Goal: Task Accomplishment & Management: Manage account settings

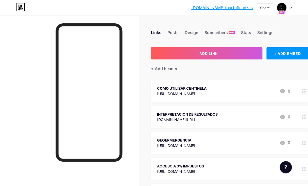
click at [289, 8] on icon at bounding box center [290, 8] width 3 height 2
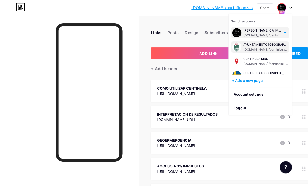
click at [261, 47] on div "[DOMAIN_NAME]/administracionaglaya" at bounding box center [265, 49] width 45 height 4
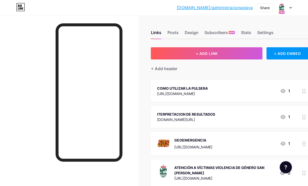
click at [290, 8] on icon at bounding box center [290, 8] width 3 height 2
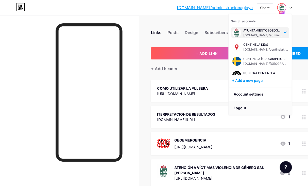
click at [242, 110] on li "Logout" at bounding box center [259, 108] width 63 height 14
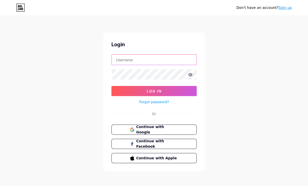
click at [141, 60] on input "text" at bounding box center [154, 59] width 85 height 10
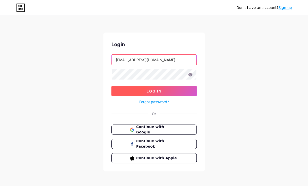
type input "[EMAIL_ADDRESS][DOMAIN_NAME]"
click at [161, 91] on span "Log In" at bounding box center [153, 91] width 15 height 4
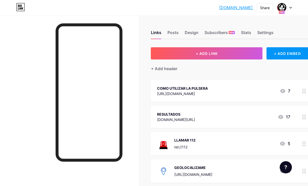
click at [291, 7] on icon at bounding box center [290, 8] width 3 height 2
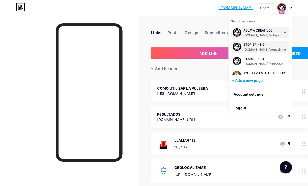
click at [254, 49] on div "[DOMAIN_NAME]/stopspiking" at bounding box center [264, 49] width 43 height 4
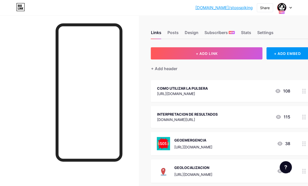
click at [140, 21] on div "Links Posts Design Subscribers NEW Stats Settings + ADD LINK + ADD EMBED + Add …" at bounding box center [164, 141] width 329 height 252
click at [289, 8] on icon at bounding box center [290, 8] width 3 height 2
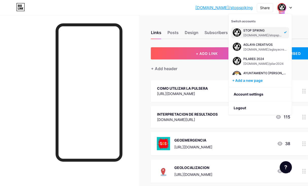
click at [194, 10] on div "bio.link/stopsp... bio.link/stopspiking Share Switch accounts STOP SPIKING bio.…" at bounding box center [154, 7] width 308 height 9
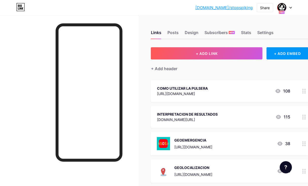
click at [292, 10] on div "bio.link/stopsp... bio.link/stopspiking Share Switch accounts STOP SPIKING bio.…" at bounding box center [154, 7] width 308 height 9
click at [290, 8] on icon at bounding box center [290, 8] width 3 height 2
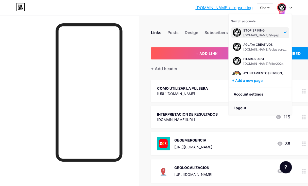
click at [239, 108] on li "Logout" at bounding box center [259, 108] width 63 height 14
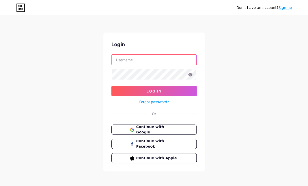
click at [146, 61] on input "text" at bounding box center [154, 59] width 85 height 10
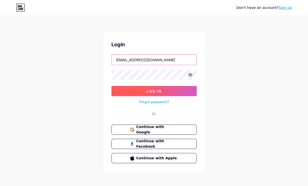
type input "ADMINISTRACION@aglayacreativos.com"
click at [157, 93] on button "Log In" at bounding box center [153, 91] width 85 height 10
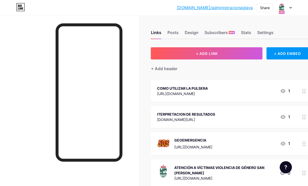
click at [290, 8] on icon at bounding box center [290, 8] width 3 height 2
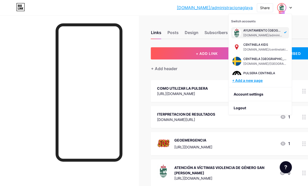
click at [244, 79] on div "+ Add a new page" at bounding box center [260, 80] width 57 height 5
click at [248, 81] on div "+ Add a new page" at bounding box center [260, 80] width 57 height 5
click at [252, 48] on div "[DOMAIN_NAME]/centinelakids" at bounding box center [265, 49] width 45 height 4
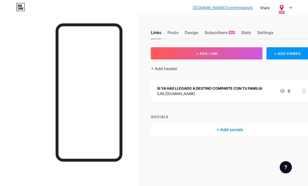
click at [290, 7] on icon at bounding box center [290, 8] width 3 height 2
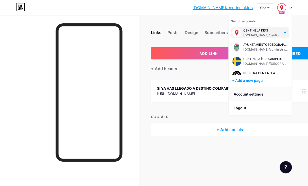
click at [246, 94] on link "Account settings" at bounding box center [259, 94] width 63 height 14
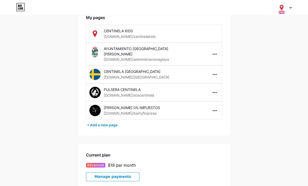
scroll to position [33, 0]
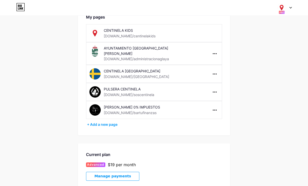
click at [167, 29] on div "CENTINELA KIDS" at bounding box center [140, 30] width 72 height 5
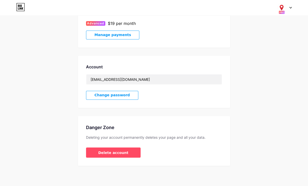
scroll to position [0, 0]
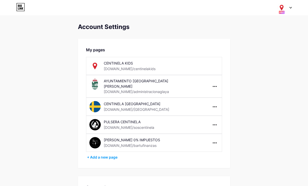
click at [256, 111] on div "Account Settings My pages CENTINELA KIDS bio.link/centinelakids AYUNTAMIENTO SA…" at bounding box center [154, 181] width 308 height 316
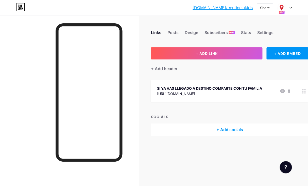
click at [289, 7] on icon at bounding box center [290, 8] width 3 height 2
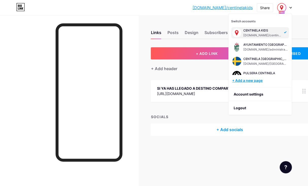
click at [244, 80] on div "+ Add a new page" at bounding box center [260, 80] width 57 height 5
click at [304, 13] on div "bio.link/centin... bio.link/centinelakids Share Switch accounts CENTINELA KIDS …" at bounding box center [154, 7] width 308 height 15
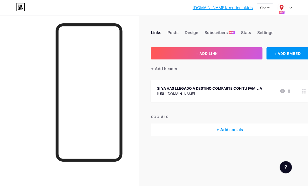
click at [290, 7] on icon at bounding box center [290, 8] width 3 height 2
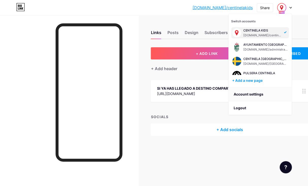
click at [246, 94] on link "Account settings" at bounding box center [259, 94] width 63 height 14
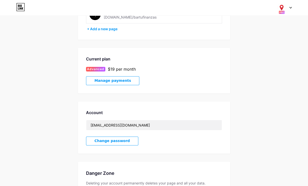
scroll to position [130, 0]
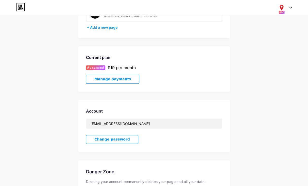
click at [116, 81] on span "Manage payments" at bounding box center [112, 79] width 36 height 4
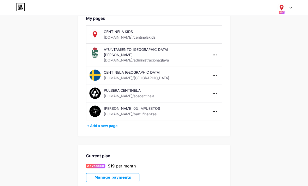
scroll to position [0, 0]
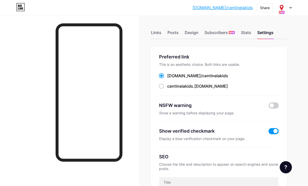
click at [290, 7] on icon at bounding box center [290, 8] width 3 height 2
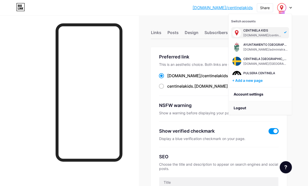
click at [241, 108] on li "Logout" at bounding box center [259, 108] width 63 height 14
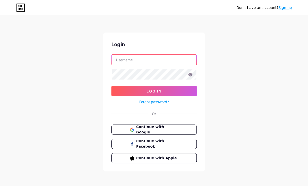
click at [155, 64] on input "text" at bounding box center [154, 59] width 85 height 10
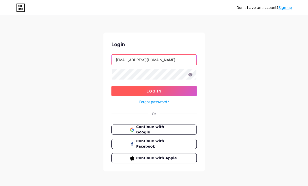
type input "[EMAIL_ADDRESS][DOMAIN_NAME]"
click at [160, 91] on span "Log In" at bounding box center [153, 91] width 15 height 4
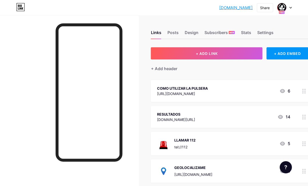
click at [290, 6] on div at bounding box center [284, 7] width 15 height 9
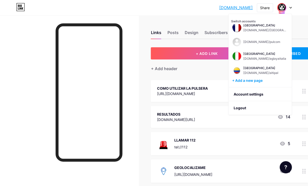
scroll to position [233, 0]
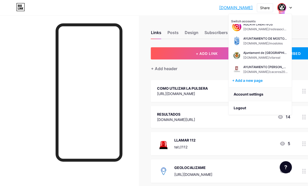
click at [248, 95] on link "Account settings" at bounding box center [259, 94] width 63 height 14
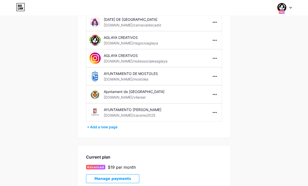
scroll to position [296, 0]
click at [290, 7] on div at bounding box center [284, 7] width 15 height 9
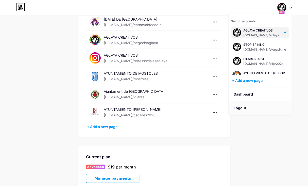
click at [243, 108] on li "Logout" at bounding box center [259, 108] width 63 height 14
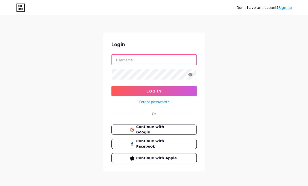
click at [152, 62] on input "text" at bounding box center [154, 59] width 85 height 10
click at [145, 62] on input "info@aglayacreativos.com" at bounding box center [154, 59] width 85 height 10
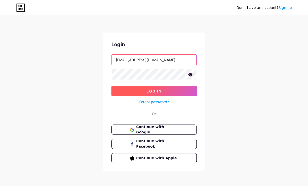
type input "ADMINISTRACION@aglayacreativos.com"
click at [149, 95] on button "Log In" at bounding box center [153, 91] width 85 height 10
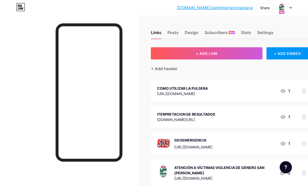
click at [289, 8] on icon at bounding box center [290, 8] width 3 height 2
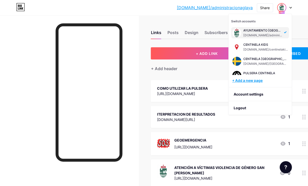
click at [247, 82] on div "+ Add a new page" at bounding box center [260, 80] width 57 height 5
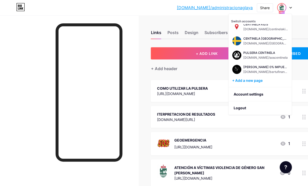
click at [284, 163] on div at bounding box center [285, 167] width 12 height 12
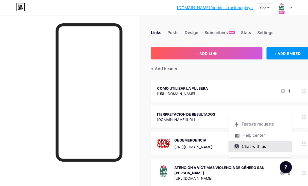
click at [255, 145] on span "Chat with us" at bounding box center [254, 146] width 24 height 6
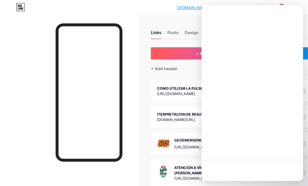
scroll to position [0, 0]
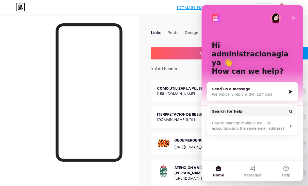
click at [239, 91] on div "We typically reply within 12 hours" at bounding box center [249, 93] width 74 height 5
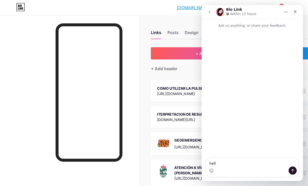
type textarea "hello"
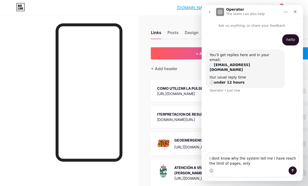
type textarea "i dont know why the system tell me i have reach the limit of pages, only 5"
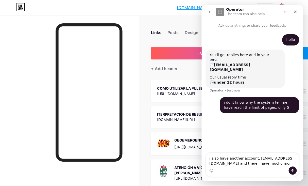
type textarea "i also have another account, info@aglayacreativos.com and there i have mucho mo…"
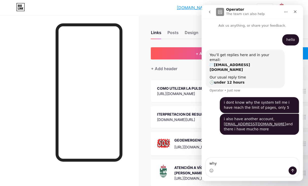
type textarea "why?"
click at [134, 49] on div at bounding box center [69, 108] width 138 height 186
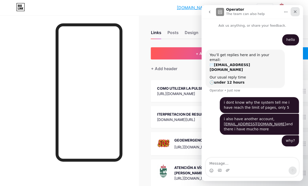
click at [295, 11] on icon "Close" at bounding box center [295, 12] width 4 height 4
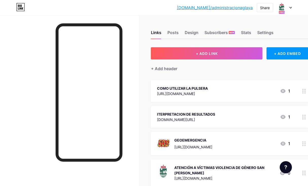
click at [290, 9] on div at bounding box center [284, 7] width 15 height 9
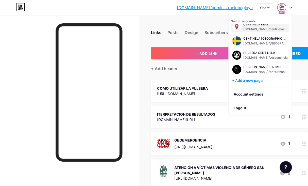
click at [257, 29] on div "[DOMAIN_NAME]/centinelakids" at bounding box center [265, 29] width 45 height 4
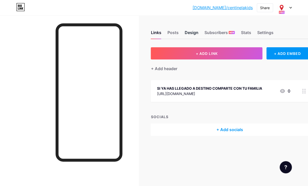
click at [185, 31] on div "Design" at bounding box center [191, 33] width 14 height 9
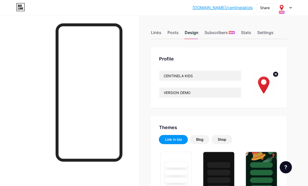
type input "#feffff"
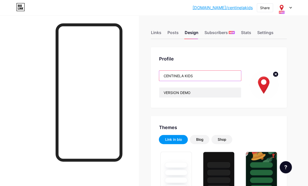
click at [195, 78] on input "CENTINELA KIDS" at bounding box center [200, 75] width 82 height 10
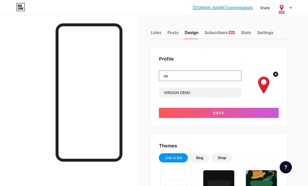
type input "d"
type input "DAGANZO"
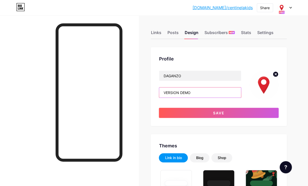
drag, startPoint x: 195, startPoint y: 91, endPoint x: 147, endPoint y: 91, distance: 48.4
click at [159, 91] on input "VERSION DEMO" at bounding box center [200, 92] width 82 height 10
drag, startPoint x: 191, startPoint y: 94, endPoint x: 154, endPoint y: 92, distance: 36.6
click at [159, 92] on input "VERSION DEMO" at bounding box center [200, 92] width 82 height 10
click at [260, 35] on div "Settings" at bounding box center [265, 33] width 16 height 9
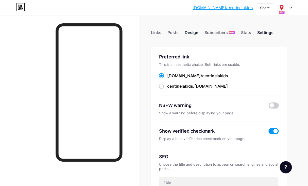
click at [189, 33] on div "Design" at bounding box center [191, 33] width 14 height 9
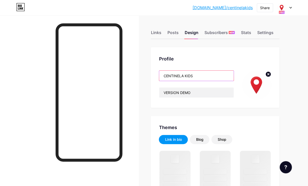
click at [193, 79] on input "CENTINELA KIDS" at bounding box center [196, 75] width 75 height 10
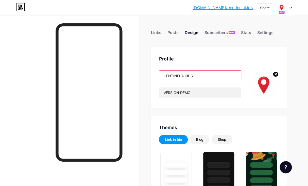
click at [193, 79] on input "CENTINELA KIDS" at bounding box center [200, 75] width 82 height 10
type input "#feffff"
click at [193, 79] on input "CENTINELA KIDS" at bounding box center [200, 75] width 82 height 10
drag, startPoint x: 196, startPoint y: 76, endPoint x: 161, endPoint y: 72, distance: 35.1
click at [161, 72] on input "CENTINELA KIDS" at bounding box center [200, 75] width 82 height 10
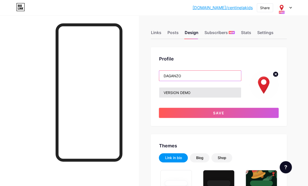
type input "DAGANZO"
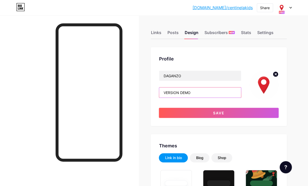
drag, startPoint x: 188, startPoint y: 93, endPoint x: 147, endPoint y: 92, distance: 40.8
click at [159, 92] on input "VERSION DEMO" at bounding box center [200, 92] width 82 height 10
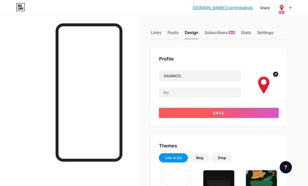
click at [203, 111] on button "Save" at bounding box center [219, 112] width 120 height 10
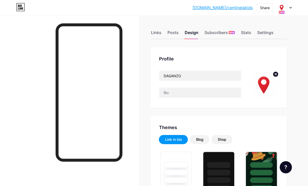
click at [275, 75] on circle at bounding box center [275, 74] width 6 height 6
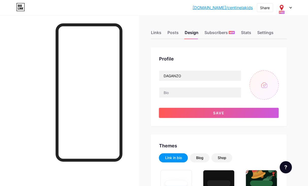
type input "C:\fakepath\Screenshot 2025-08-18 at 09.54.40.png"
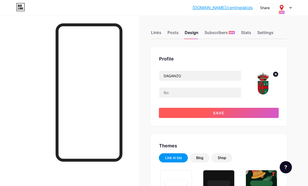
click at [207, 113] on button "Save" at bounding box center [219, 112] width 120 height 10
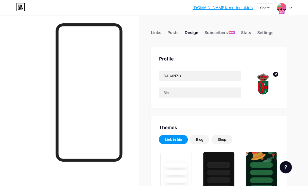
click at [275, 73] on icon at bounding box center [275, 74] width 2 height 2
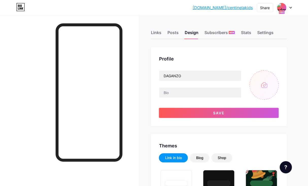
type input "C:\fakepath\Screenshot 2025-08-18 at 09.55.06.png"
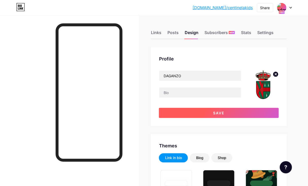
click at [212, 115] on button "Save" at bounding box center [219, 112] width 120 height 10
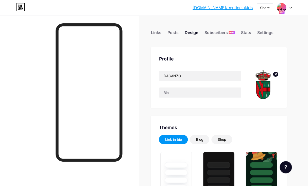
click at [276, 75] on circle at bounding box center [275, 74] width 6 height 6
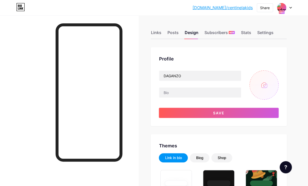
type input "C:\fakepath\Screenshot 2025-08-18 at 09.55.31.png"
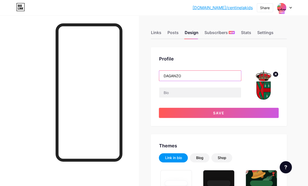
click at [185, 76] on input "DAGANZO" at bounding box center [200, 75] width 82 height 10
type input "AYUNTAMIENDO DE"
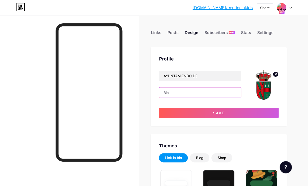
click at [181, 95] on input "text" at bounding box center [200, 92] width 82 height 10
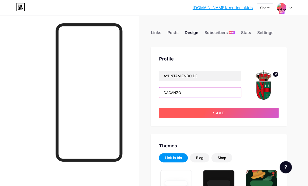
type input "DAGANZO"
click at [211, 112] on button "Save" at bounding box center [219, 112] width 120 height 10
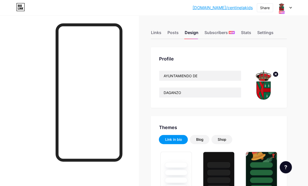
click at [155, 33] on div "Links" at bounding box center [156, 33] width 10 height 9
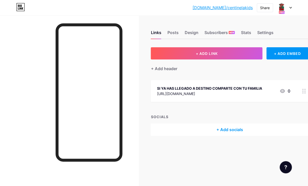
click at [187, 87] on div "SI YA HAS LLEGADO A DESTINO COMPARTE CON TU FAMILIA" at bounding box center [209, 87] width 105 height 5
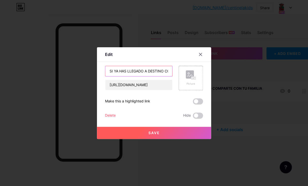
drag, startPoint x: 109, startPoint y: 71, endPoint x: 180, endPoint y: 77, distance: 70.9
click at [172, 76] on div "SI YA HAS LLEGADO A DESTINO COMPARTE CON TU FAMILIA" at bounding box center [138, 71] width 67 height 11
type input "COMO"
click at [203, 50] on div at bounding box center [203, 54] width 15 height 9
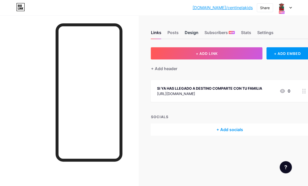
click at [188, 30] on div "Design" at bounding box center [191, 33] width 14 height 9
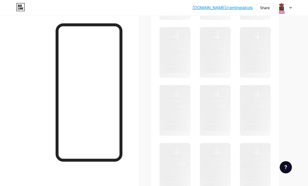
scroll to position [261, 0]
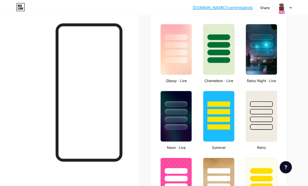
type input "#feffff"
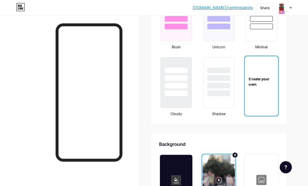
scroll to position [573, 0]
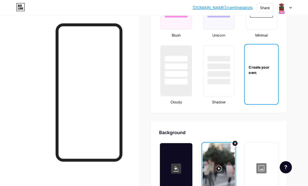
click at [261, 70] on div "Create your own" at bounding box center [260, 69] width 33 height 11
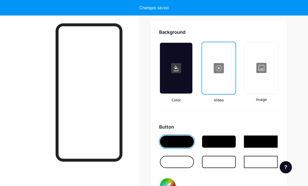
scroll to position [673, 0]
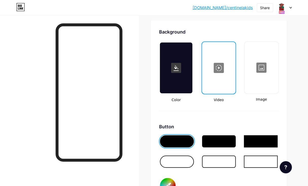
click at [264, 65] on div at bounding box center [261, 67] width 33 height 51
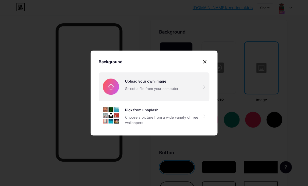
click at [170, 88] on input "file" at bounding box center [154, 86] width 111 height 28
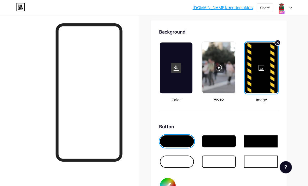
click at [263, 78] on div at bounding box center [261, 67] width 32 height 51
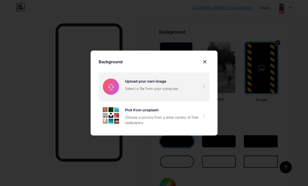
click at [151, 84] on input "file" at bounding box center [154, 86] width 111 height 28
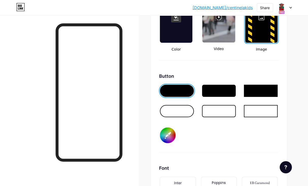
scroll to position [742, 0]
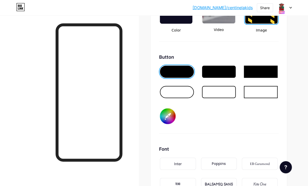
click at [171, 119] on input "#000000" at bounding box center [168, 116] width 16 height 16
type input "#ff9200"
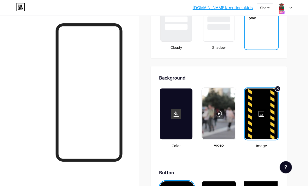
scroll to position [645, 0]
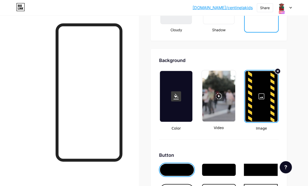
click at [266, 107] on div at bounding box center [261, 96] width 32 height 51
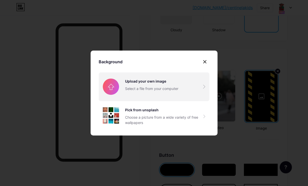
click at [166, 83] on input "file" at bounding box center [154, 86] width 111 height 28
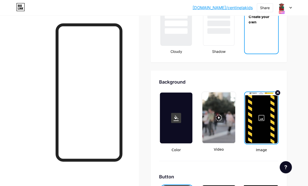
scroll to position [626, 0]
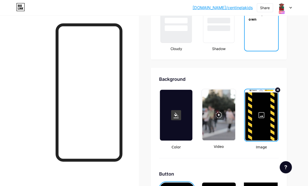
click at [260, 104] on div at bounding box center [261, 114] width 32 height 51
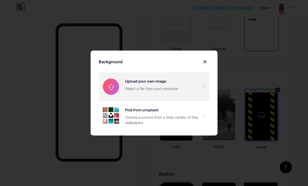
click at [163, 91] on input "file" at bounding box center [154, 86] width 111 height 28
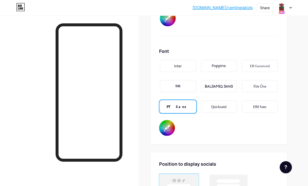
scroll to position [854, 0]
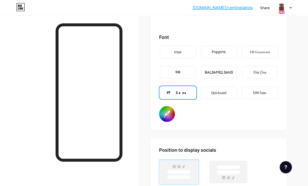
click at [179, 89] on div "PT Sans" at bounding box center [178, 92] width 36 height 12
click at [167, 109] on input "#feffff" at bounding box center [167, 114] width 16 height 16
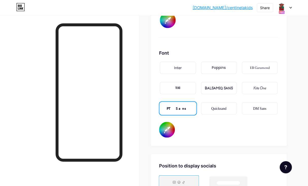
scroll to position [838, 0]
click at [135, 23] on div at bounding box center [69, 108] width 138 height 186
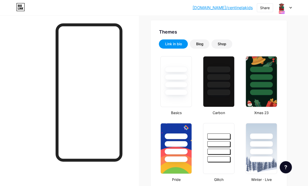
scroll to position [0, 0]
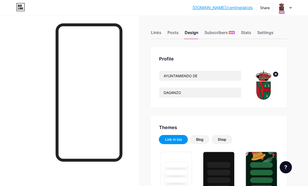
click at [290, 10] on div at bounding box center [284, 7] width 15 height 9
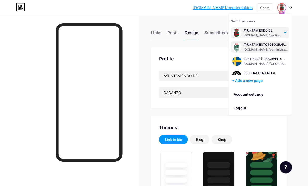
click at [267, 46] on div "AYUNTAMIENTO [GEOGRAPHIC_DATA][PERSON_NAME]" at bounding box center [265, 45] width 45 height 4
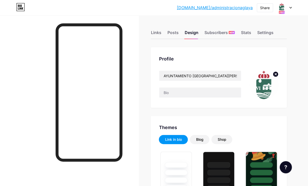
click at [161, 34] on div "Links Posts Design Subscribers NEW Stats Settings" at bounding box center [219, 30] width 136 height 18
click at [160, 34] on div "Links" at bounding box center [156, 33] width 10 height 9
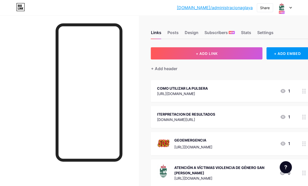
click at [217, 97] on div "COMO UTILIZAR LA PULSERA https://www.aglayacreativos.com/pulsera-centinela-/ 1" at bounding box center [229, 91] width 157 height 22
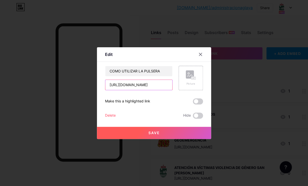
drag, startPoint x: 109, startPoint y: 83, endPoint x: 207, endPoint y: 90, distance: 98.1
click at [172, 90] on div "https://www.aglayacreativos.com/pulsera-centinela-/" at bounding box center [138, 84] width 67 height 11
click at [154, 83] on input "https://www.aglayacreativos.com/pulsera-centinela-/" at bounding box center [138, 85] width 67 height 10
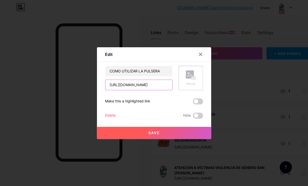
click at [154, 83] on input "https://www.aglayacreativos.com/pulsera-centinela-/" at bounding box center [138, 85] width 67 height 10
click at [201, 55] on icon at bounding box center [200, 54] width 3 height 3
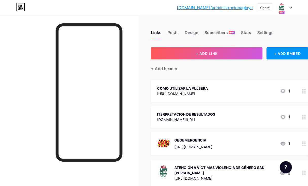
click at [290, 8] on icon at bounding box center [290, 8] width 3 height 2
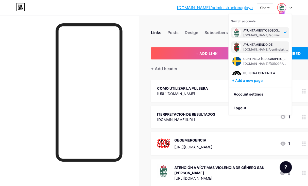
click at [257, 49] on div "[DOMAIN_NAME]/centinelakids" at bounding box center [265, 49] width 45 height 4
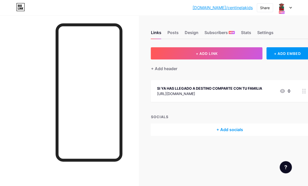
click at [189, 89] on div "SI YA HAS LLEGADO A DESTINO COMPARTE CON TU FAMILIA" at bounding box center [209, 87] width 105 height 5
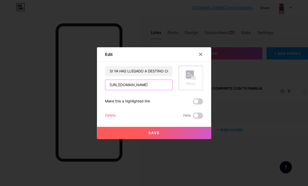
click at [136, 86] on input "https://movimientocentinela.com/geolocalizacion-kids" at bounding box center [138, 85] width 67 height 10
paste input "www.aglayacreativos.com/pulsera-centinela-/"
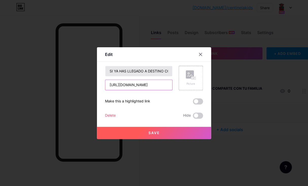
type input "[URL][DOMAIN_NAME]"
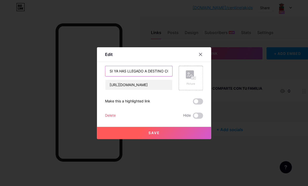
click at [143, 71] on input "SI YA HAS LLEGADO A DESTINO COMPARTE CON TU FAMILIA" at bounding box center [138, 71] width 67 height 10
type input "COMO UTILIZAR LA PULSERA"
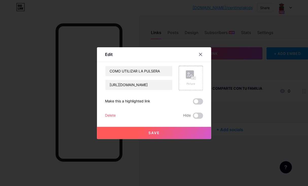
click at [150, 138] on button "Save" at bounding box center [154, 132] width 114 height 12
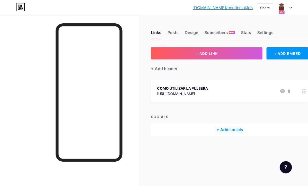
click at [287, 6] on div at bounding box center [284, 7] width 15 height 9
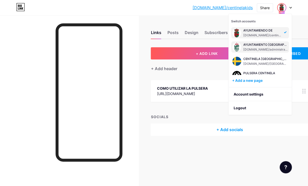
click at [265, 47] on div "AYUNTAMIENTO SAN FERNANDO DE HENARES bio.link/administracionaglaya" at bounding box center [265, 46] width 45 height 9
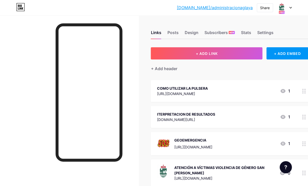
click at [182, 114] on div "ITERPRETACION DE RESULTADOS" at bounding box center [186, 113] width 58 height 5
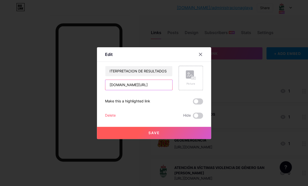
drag, startPoint x: 108, startPoint y: 84, endPoint x: 146, endPoint y: 91, distance: 38.6
click at [146, 90] on div "[DOMAIN_NAME][URL]" at bounding box center [138, 84] width 67 height 11
click at [199, 54] on icon at bounding box center [200, 54] width 4 height 4
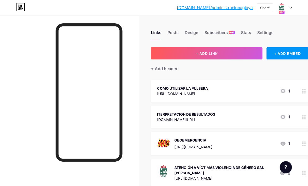
click at [289, 11] on div at bounding box center [284, 7] width 15 height 9
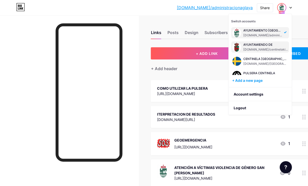
click at [262, 47] on div "[DOMAIN_NAME]/centinelakids" at bounding box center [265, 49] width 45 height 4
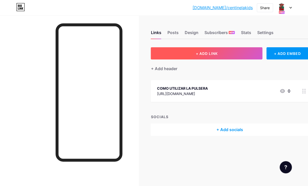
click at [179, 56] on button "+ ADD LINK" at bounding box center [207, 53] width 112 height 12
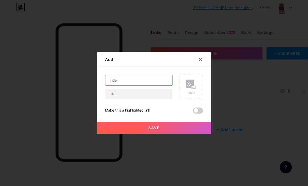
click at [138, 82] on input "text" at bounding box center [138, 80] width 67 height 10
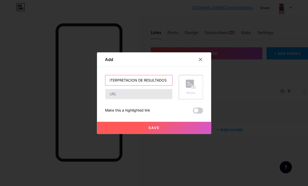
type input "ITERPRETACION DE RESULTADOS"
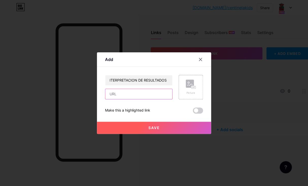
click at [131, 96] on input "text" at bounding box center [138, 94] width 67 height 10
paste input "[DOMAIN_NAME][URL]"
type input "[DOMAIN_NAME][URL]"
click at [139, 128] on button "Save" at bounding box center [154, 127] width 114 height 12
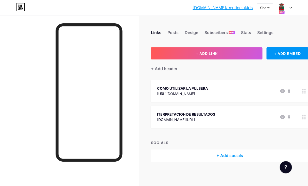
click at [291, 6] on div at bounding box center [284, 7] width 15 height 9
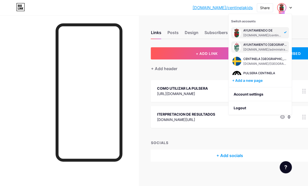
click at [257, 48] on div "[DOMAIN_NAME]/administracionaglaya" at bounding box center [265, 49] width 45 height 4
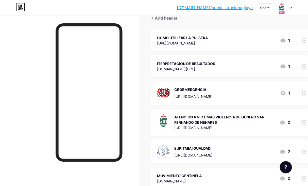
scroll to position [60, 0]
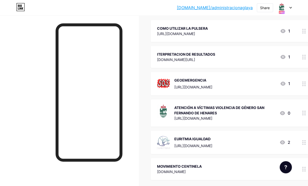
click at [186, 86] on div "[URL][DOMAIN_NAME]" at bounding box center [193, 86] width 38 height 5
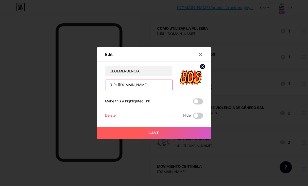
drag, startPoint x: 109, startPoint y: 84, endPoint x: 189, endPoint y: 86, distance: 80.1
click at [172, 86] on div "[URL][DOMAIN_NAME]" at bounding box center [138, 84] width 67 height 11
click at [157, 86] on input "[URL][DOMAIN_NAME]" at bounding box center [138, 85] width 67 height 10
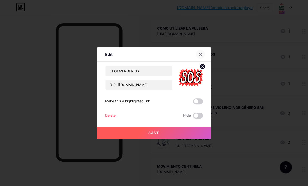
click at [198, 52] on icon at bounding box center [200, 54] width 4 height 4
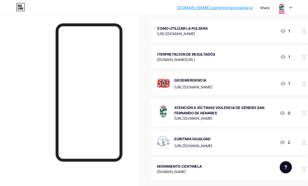
click at [291, 7] on div "bio.link/admini... bio.link/administracionaglaya Share Switch accounts AYUNTAMI…" at bounding box center [154, 7] width 308 height 9
click at [290, 9] on div at bounding box center [284, 7] width 15 height 9
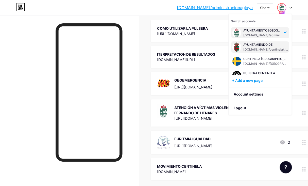
click at [262, 51] on div "AYUNTAMIENDO DE bio.link/centinelakids" at bounding box center [260, 46] width 58 height 11
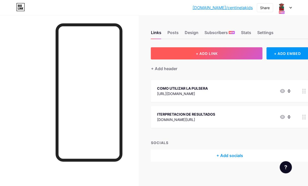
click at [209, 56] on button "+ ADD LINK" at bounding box center [207, 53] width 112 height 12
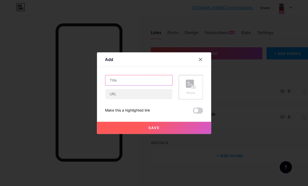
click at [150, 79] on input "text" at bounding box center [138, 80] width 67 height 10
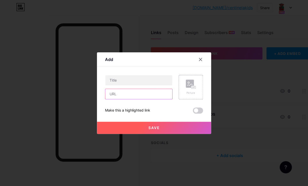
click at [141, 94] on input "text" at bounding box center [138, 94] width 67 height 10
paste input "[URL][DOMAIN_NAME]"
type input "[URL][DOMAIN_NAME]"
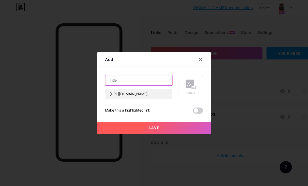
click at [132, 78] on input "text" at bounding box center [138, 80] width 67 height 10
type input "GEOEMERGENCIA"
click at [155, 123] on button "Save" at bounding box center [154, 127] width 114 height 12
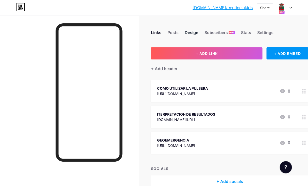
click at [185, 31] on div "Design" at bounding box center [191, 33] width 14 height 9
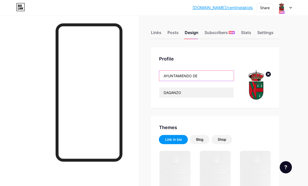
click at [187, 76] on input "AYUNTAMIENDO DE" at bounding box center [196, 75] width 75 height 10
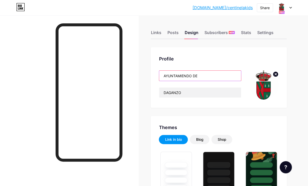
type input "#ff9200"
type input "#feffff"
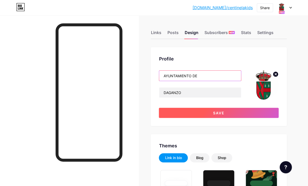
type input "AYUNTAMIENTO DE"
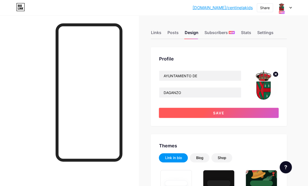
click at [219, 113] on span "Save" at bounding box center [218, 113] width 11 height 4
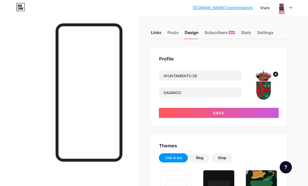
click at [160, 30] on div "Links" at bounding box center [156, 33] width 10 height 9
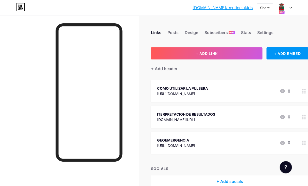
click at [291, 8] on icon at bounding box center [290, 8] width 3 height 2
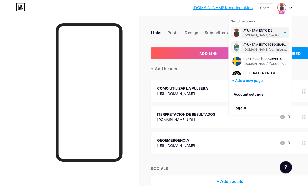
click at [253, 45] on div "AYUNTAMIENTO [GEOGRAPHIC_DATA][PERSON_NAME]" at bounding box center [265, 45] width 45 height 4
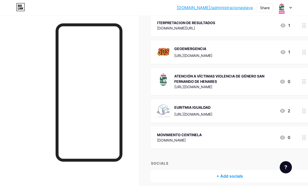
scroll to position [96, 0]
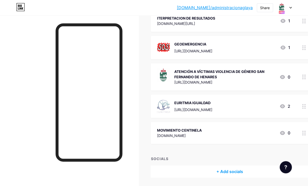
click at [290, 10] on div at bounding box center [284, 7] width 15 height 9
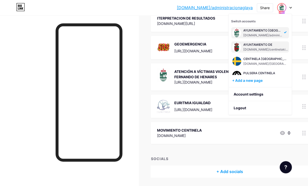
click at [262, 48] on div "[DOMAIN_NAME]/centinelakids" at bounding box center [265, 49] width 45 height 4
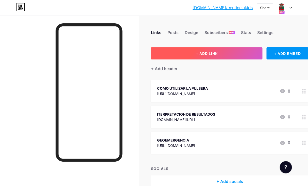
click at [209, 52] on span "+ ADD LINK" at bounding box center [206, 53] width 22 height 4
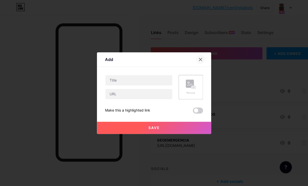
click at [199, 58] on icon at bounding box center [200, 59] width 3 height 3
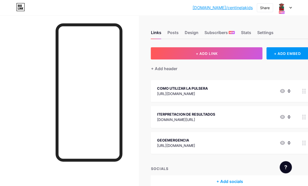
click at [290, 7] on div at bounding box center [284, 7] width 15 height 9
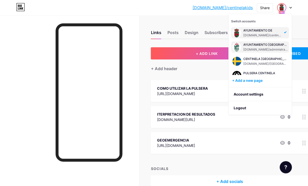
click at [262, 44] on div "AYUNTAMIENTO [GEOGRAPHIC_DATA][PERSON_NAME]" at bounding box center [265, 45] width 45 height 4
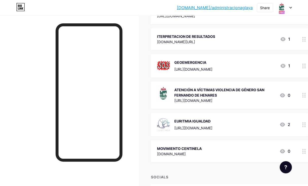
scroll to position [83, 0]
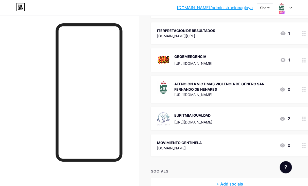
click at [185, 140] on div "MOVIMIENTO CENTINELA" at bounding box center [179, 142] width 45 height 5
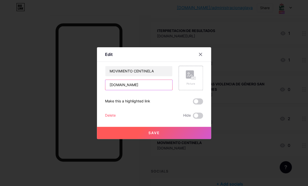
drag, startPoint x: 108, startPoint y: 86, endPoint x: 105, endPoint y: 82, distance: 4.7
click at [105, 82] on input "[DOMAIN_NAME]" at bounding box center [138, 85] width 67 height 10
click at [165, 134] on button "Save" at bounding box center [154, 132] width 114 height 12
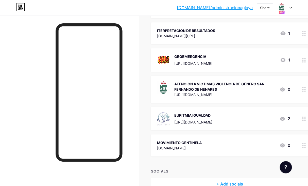
click at [293, 6] on div "bio.link/admini... bio.link/administracionaglaya Share Switch accounts AYUNTAMI…" at bounding box center [154, 7] width 308 height 9
click at [288, 8] on div at bounding box center [284, 7] width 15 height 9
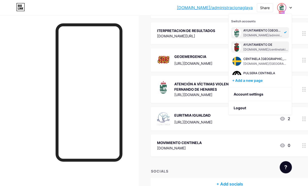
click at [251, 47] on div "AYUNTAMIENTO DE bio.link/centinelakids" at bounding box center [265, 46] width 45 height 9
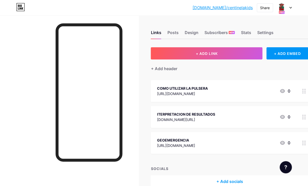
click at [200, 58] on button "+ ADD LINK" at bounding box center [207, 53] width 112 height 12
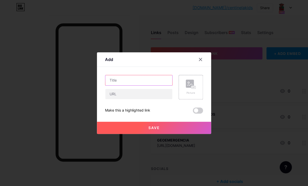
click at [131, 78] on input "text" at bounding box center [138, 80] width 67 height 10
type input "MOVIMIENTO CENTINELA"
click at [127, 101] on div "MOVIMIENTO CENTINELA Picture Make this a highlighted link Save" at bounding box center [154, 94] width 98 height 39
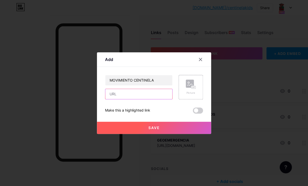
click at [126, 96] on input "text" at bounding box center [138, 94] width 67 height 10
paste input "[DOMAIN_NAME]"
type input "[DOMAIN_NAME]"
click at [141, 125] on button "Save" at bounding box center [154, 127] width 114 height 12
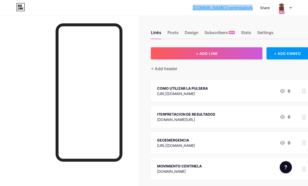
drag, startPoint x: 209, startPoint y: 10, endPoint x: 255, endPoint y: 9, distance: 46.9
click at [255, 9] on div "bio.link/centin... bio.link/centinelakids Share Switch accounts AYUNTAMIENTO DE…" at bounding box center [154, 7] width 308 height 9
copy div "[DOMAIN_NAME]/centinelakids"
click at [291, 8] on div "bio.link/centin... bio.link/centinelakids Share Switch accounts AYUNTAMIENTO DE…" at bounding box center [154, 7] width 308 height 9
click at [289, 7] on div at bounding box center [284, 7] width 15 height 9
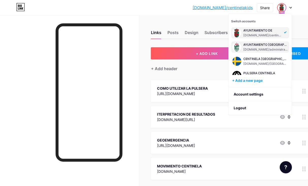
click at [266, 47] on div "AYUNTAMIENTO SAN FERNANDO DE HENARES bio.link/administracionaglaya" at bounding box center [265, 46] width 45 height 9
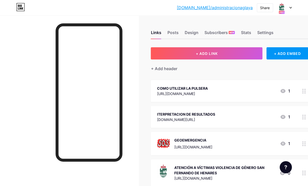
click at [291, 8] on icon at bounding box center [290, 8] width 3 height 2
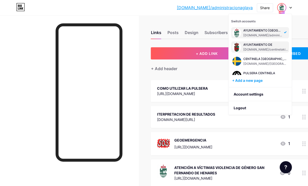
click at [262, 45] on div "AYUNTAMIENTO DE" at bounding box center [265, 45] width 45 height 4
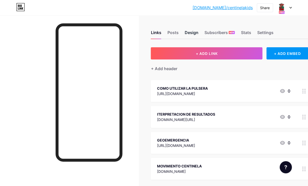
click at [194, 35] on div "Design" at bounding box center [191, 33] width 14 height 9
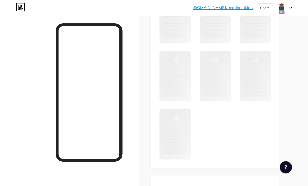
scroll to position [274, 0]
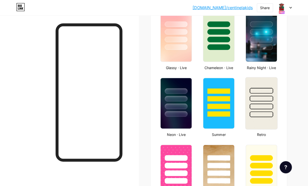
type input "#ff9200"
type input "#feffff"
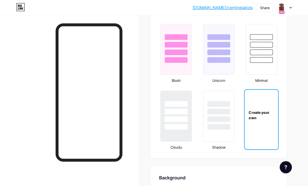
scroll to position [558, 0]
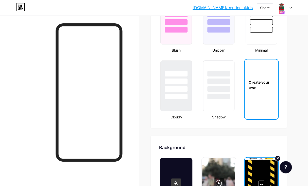
click at [262, 90] on div "Create your own" at bounding box center [260, 84] width 33 height 51
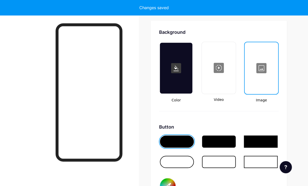
scroll to position [673, 0]
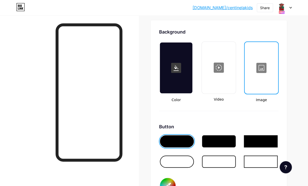
click at [176, 67] on rect at bounding box center [176, 68] width 10 height 10
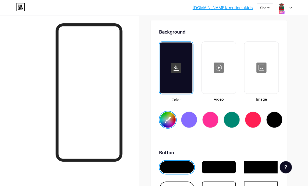
click at [164, 119] on input "#ffffff" at bounding box center [168, 120] width 16 height 16
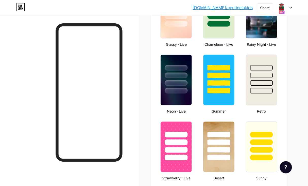
scroll to position [264, 0]
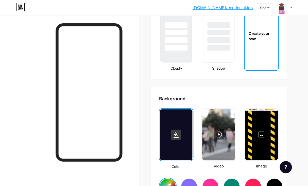
scroll to position [604, 0]
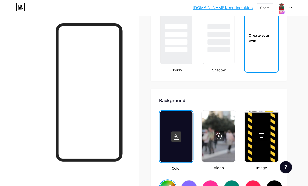
click at [260, 41] on div "Create your own" at bounding box center [260, 37] width 33 height 11
type input "#feffff"
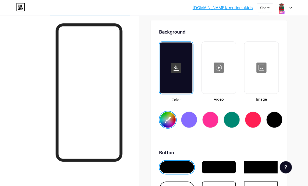
scroll to position [672, 0]
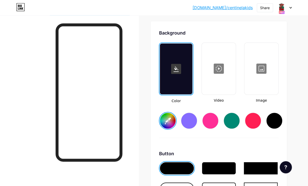
click at [252, 66] on div at bounding box center [261, 68] width 33 height 51
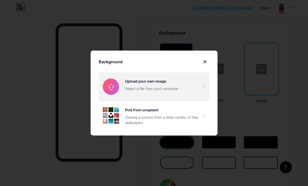
click at [144, 88] on input "file" at bounding box center [154, 86] width 111 height 28
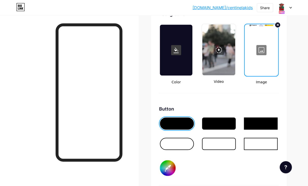
scroll to position [691, 0]
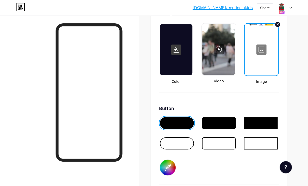
click at [291, 8] on icon at bounding box center [290, 8] width 3 height 2
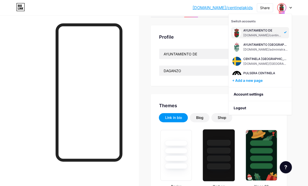
scroll to position [0, 0]
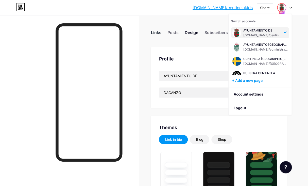
click at [156, 31] on div "Links" at bounding box center [156, 33] width 10 height 9
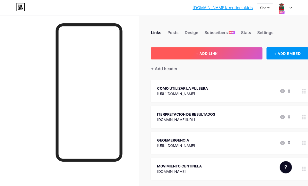
click at [197, 50] on button "+ ADD LINK" at bounding box center [207, 53] width 112 height 12
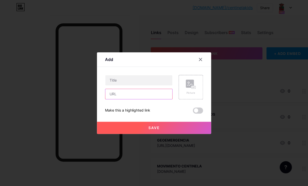
click at [125, 95] on input "text" at bounding box center [138, 94] width 67 height 10
paste input "https://www.ayto-daganzo.org/seguridad-ciudadana/policia-local"
type input "https://www.ayto-daganzo.org/seguridad-ciudadana/policia-local"
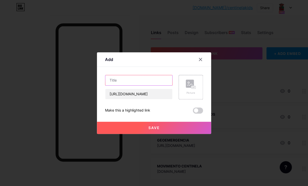
click at [125, 79] on input "text" at bounding box center [138, 80] width 67 height 10
type input "POLICIA LOCA DAGANZO"
click at [154, 128] on span "Save" at bounding box center [153, 127] width 11 height 4
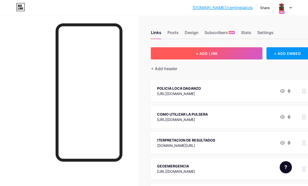
click at [199, 54] on span "+ ADD LINK" at bounding box center [206, 53] width 22 height 4
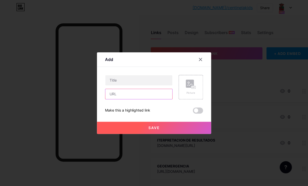
click at [134, 96] on input "text" at bounding box center [138, 94] width 67 height 10
paste input "[URL][DOMAIN_NAME]"
type input "[URL][DOMAIN_NAME]"
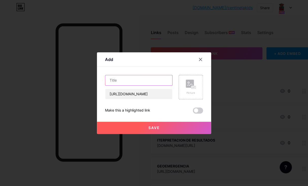
click at [125, 79] on input "text" at bounding box center [138, 80] width 67 height 10
type input "VIOLENCIA GENERO DAGANZO"
click at [149, 130] on button "Save" at bounding box center [154, 127] width 114 height 12
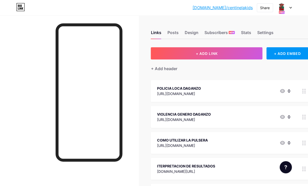
click at [292, 9] on div "bio.link/centin... bio.link/centinelakids Share Switch accounts AYUNTAMIENTO DE…" at bounding box center [154, 7] width 308 height 9
click at [290, 6] on div at bounding box center [284, 7] width 15 height 9
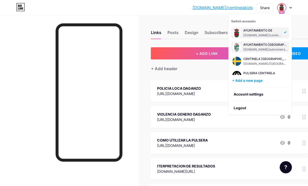
click at [250, 45] on div "AYUNTAMIENTO [GEOGRAPHIC_DATA][PERSON_NAME]" at bounding box center [265, 45] width 45 height 4
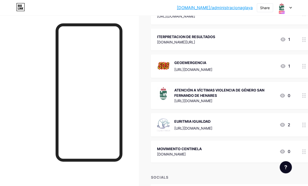
scroll to position [113, 0]
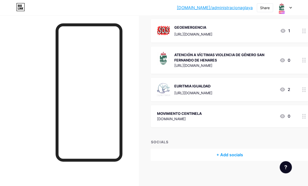
click at [197, 94] on div "[URL][DOMAIN_NAME]" at bounding box center [193, 92] width 38 height 5
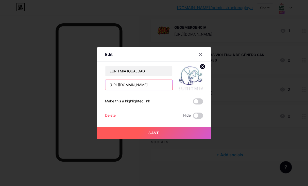
drag, startPoint x: 109, startPoint y: 84, endPoint x: 162, endPoint y: 84, distance: 52.7
click at [162, 84] on input "[URL][DOMAIN_NAME]" at bounding box center [138, 85] width 67 height 10
click at [202, 54] on div at bounding box center [200, 54] width 9 height 9
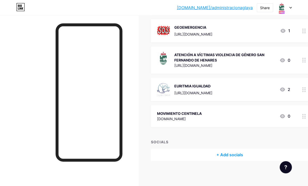
click at [292, 10] on div "bio.link/admini... bio.link/administracionaglaya Share Switch accounts AYUNTAMI…" at bounding box center [154, 7] width 308 height 9
click at [291, 9] on div at bounding box center [284, 7] width 15 height 9
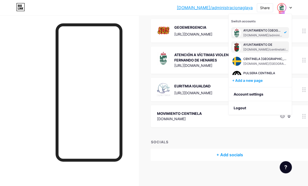
click at [258, 46] on div "AYUNTAMIENTO DE" at bounding box center [265, 45] width 45 height 4
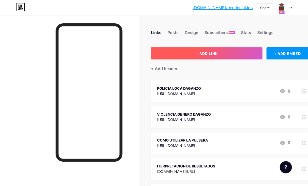
click at [194, 51] on button "+ ADD LINK" at bounding box center [207, 53] width 112 height 12
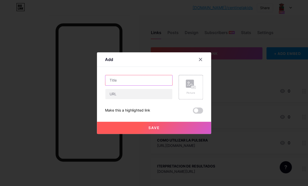
click at [128, 79] on input "text" at bounding box center [138, 80] width 67 height 10
type input "EURITMIA IGUALDAD"
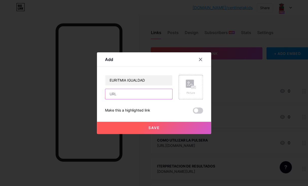
click at [138, 99] on input "text" at bounding box center [138, 94] width 67 height 10
paste input "[URL][DOMAIN_NAME]"
type input "[URL][DOMAIN_NAME]"
click at [152, 132] on button "Save" at bounding box center [154, 127] width 114 height 12
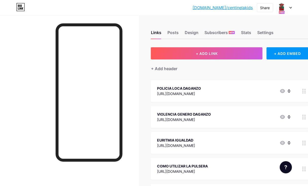
click at [290, 9] on div at bounding box center [284, 7] width 15 height 9
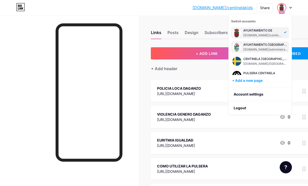
click at [259, 46] on div "AYUNTAMIENTO [GEOGRAPHIC_DATA][PERSON_NAME]" at bounding box center [265, 45] width 45 height 4
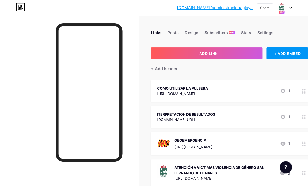
click at [291, 6] on div "bio.link/admini... bio.link/administracionaglaya Share Switch accounts AYUNTAMI…" at bounding box center [154, 7] width 308 height 9
click at [291, 7] on icon at bounding box center [290, 8] width 3 height 2
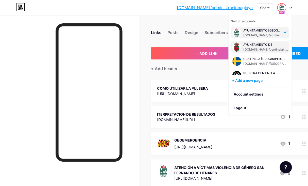
click at [259, 45] on div "AYUNTAMIENTO DE" at bounding box center [265, 45] width 45 height 4
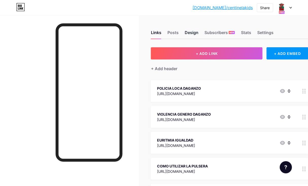
click at [193, 32] on div "Design" at bounding box center [191, 33] width 14 height 9
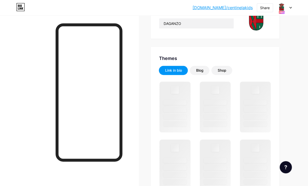
scroll to position [130, 0]
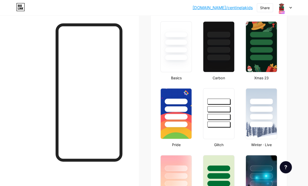
type input "#ff9200"
type input "#000000"
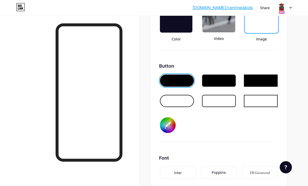
scroll to position [734, 0]
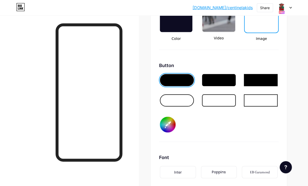
click at [174, 82] on div at bounding box center [177, 80] width 34 height 12
click at [165, 127] on input "#ff9200" at bounding box center [168, 124] width 16 height 16
type input "#0432ff"
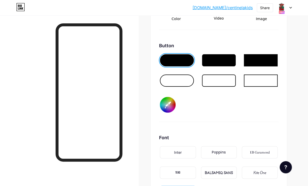
click at [290, 9] on div at bounding box center [284, 7] width 15 height 9
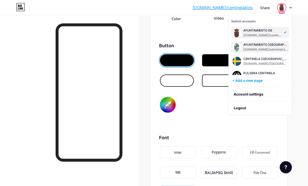
click at [265, 46] on div "AYUNTAMIENTO [GEOGRAPHIC_DATA][PERSON_NAME]" at bounding box center [265, 45] width 45 height 4
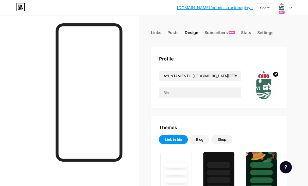
type input "#0432ff"
type input "#000000"
click at [288, 5] on div at bounding box center [284, 7] width 15 height 9
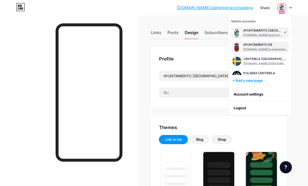
click at [266, 44] on div "AYUNTAMIENTO DE" at bounding box center [265, 45] width 45 height 4
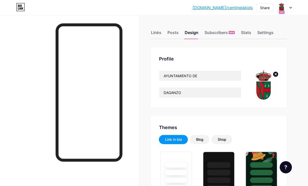
type input "#0432ff"
type input "#000000"
click at [137, 90] on div at bounding box center [69, 108] width 138 height 186
click at [156, 32] on div "Links" at bounding box center [156, 33] width 10 height 9
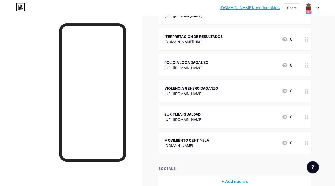
scroll to position [103, 0]
click at [196, 63] on div "POLICIA LOCA DAGANZO" at bounding box center [186, 62] width 44 height 5
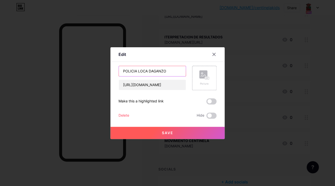
click at [148, 70] on input "POLICIA LOCA DAGANZO" at bounding box center [152, 71] width 67 height 10
type input "POLICIA LOCAL DAGANZO"
click at [172, 131] on span "Save" at bounding box center [167, 132] width 11 height 4
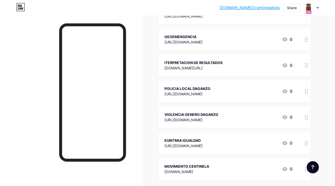
scroll to position [74, 0]
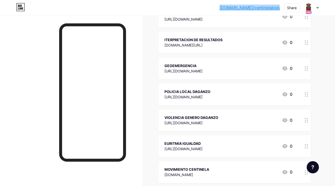
drag, startPoint x: 236, startPoint y: 8, endPoint x: 281, endPoint y: 8, distance: 45.6
click at [281, 8] on div "[DOMAIN_NAME]/centin... [DOMAIN_NAME]/centinelakids Share Switch accounts AYUNT…" at bounding box center [167, 7] width 335 height 9
copy div "[DOMAIN_NAME]/centinelakids"
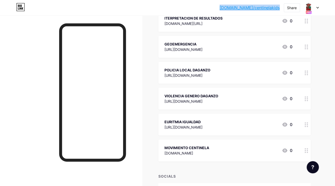
scroll to position [101, 0]
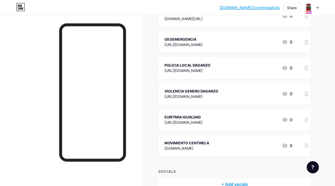
click at [199, 67] on div "POLICIA LOCAL DAGANZO" at bounding box center [187, 64] width 46 height 5
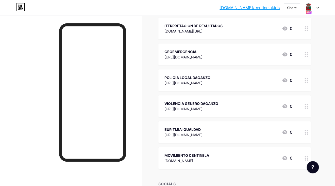
scroll to position [99, 0]
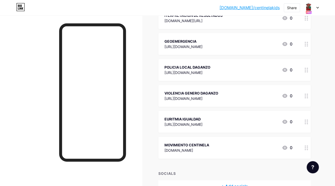
click at [211, 61] on div "POLICIA LOCAL DAGANZO [URL][DOMAIN_NAME] 0" at bounding box center [234, 70] width 152 height 22
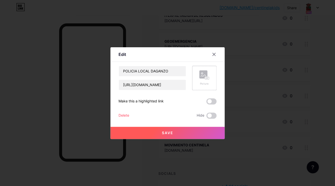
click at [209, 82] on div "Picture" at bounding box center [204, 84] width 10 height 4
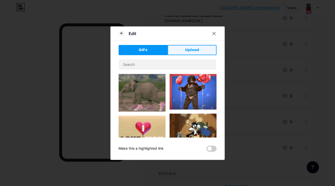
click at [185, 50] on button "Upload" at bounding box center [191, 50] width 49 height 10
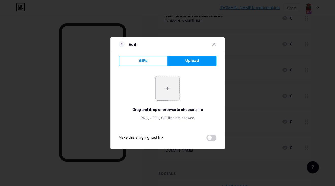
click at [168, 87] on input "file" at bounding box center [167, 88] width 24 height 24
type input "C:\fakepath\Screenshot [DATE] 09.40.37.png"
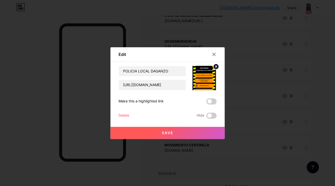
click at [215, 67] on icon at bounding box center [216, 66] width 2 height 2
click at [207, 75] on rect at bounding box center [203, 74] width 8 height 8
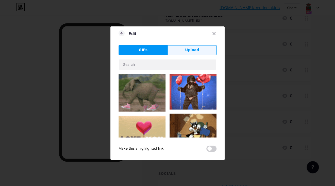
click at [184, 49] on button "Upload" at bounding box center [191, 50] width 49 height 10
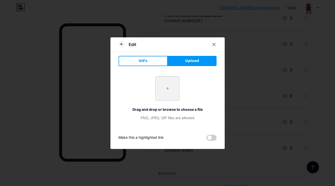
click at [168, 84] on input "file" at bounding box center [167, 88] width 24 height 24
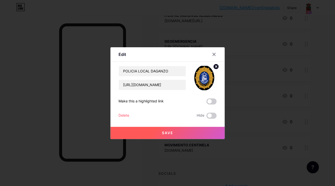
click at [217, 70] on div "Edit Content YouTube Play YouTube video without leaving your page. ADD Vimeo Pl…" at bounding box center [167, 92] width 114 height 91
click at [216, 66] on icon at bounding box center [216, 66] width 2 height 2
click at [202, 75] on rect at bounding box center [203, 74] width 8 height 8
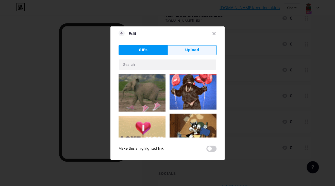
click at [184, 47] on button "Upload" at bounding box center [191, 50] width 49 height 10
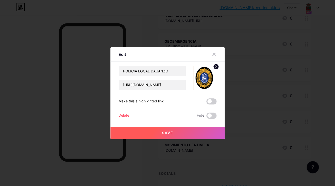
click at [178, 131] on button "Save" at bounding box center [167, 132] width 114 height 12
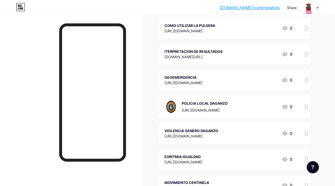
scroll to position [43, 0]
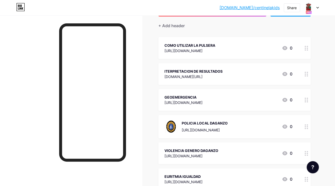
click at [202, 96] on div "GEOEMERGENCIA" at bounding box center [183, 96] width 38 height 5
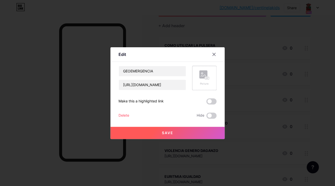
click at [201, 74] on rect at bounding box center [203, 74] width 8 height 8
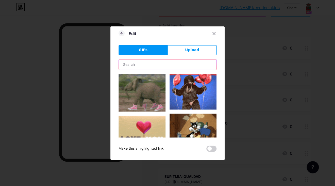
click at [148, 65] on input "text" at bounding box center [167, 64] width 97 height 10
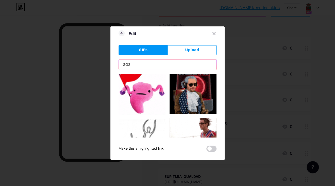
scroll to position [530, 0]
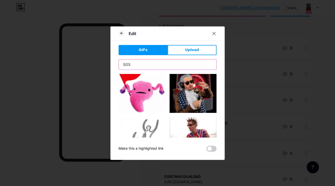
drag, startPoint x: 138, startPoint y: 64, endPoint x: 108, endPoint y: 62, distance: 29.9
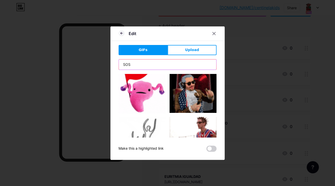
click at [119, 62] on input "SOS" at bounding box center [167, 64] width 97 height 10
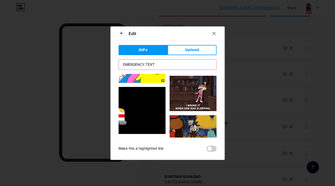
scroll to position [0, 0]
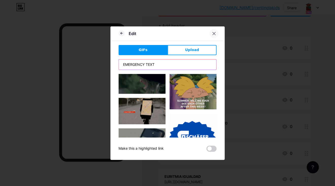
type input "EMERGENCY TEXT"
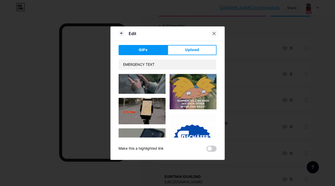
click at [214, 34] on icon at bounding box center [213, 33] width 3 height 3
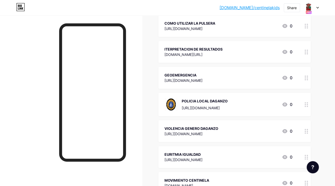
scroll to position [65, 0]
click at [218, 130] on div "VIOLENCIA GENERO DAGANZO" at bounding box center [191, 127] width 54 height 5
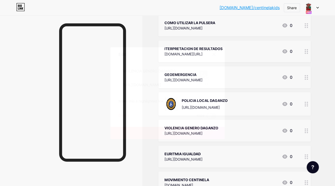
click at [208, 76] on icon at bounding box center [204, 74] width 10 height 9
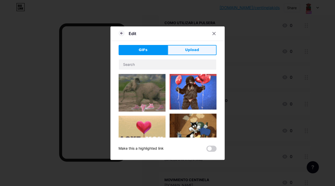
click at [199, 50] on button "Upload" at bounding box center [191, 50] width 49 height 10
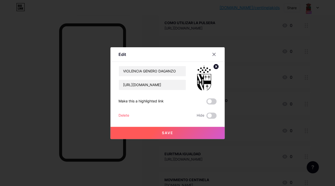
click at [217, 65] on circle at bounding box center [216, 67] width 6 height 6
click at [203, 76] on icon at bounding box center [202, 76] width 5 height 2
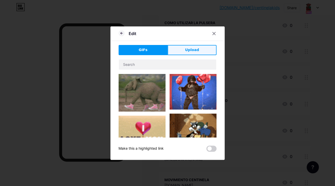
click at [191, 47] on button "Upload" at bounding box center [191, 50] width 49 height 10
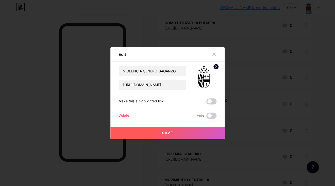
click at [170, 132] on span "Save" at bounding box center [167, 132] width 11 height 4
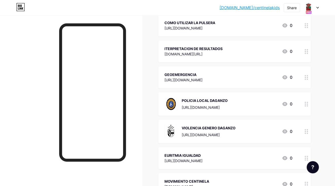
click at [202, 158] on div "https://euritmiaigualdad.com/" at bounding box center [183, 160] width 38 height 5
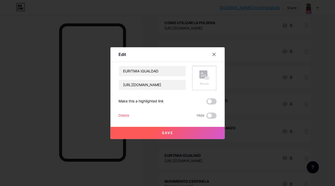
click at [209, 80] on div "Picture" at bounding box center [204, 77] width 10 height 15
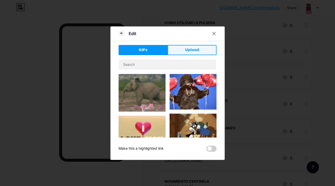
click at [188, 47] on button "Upload" at bounding box center [191, 50] width 49 height 10
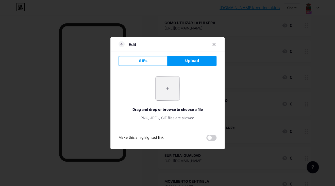
click at [166, 84] on input "file" at bounding box center [167, 88] width 24 height 24
type input "C:\fakepath\images12.jpg"
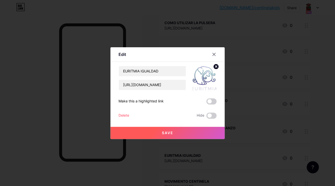
click at [173, 130] on button "Save" at bounding box center [167, 132] width 114 height 12
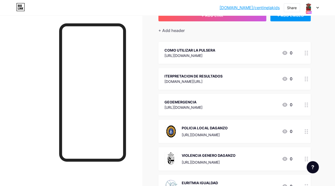
scroll to position [34, 0]
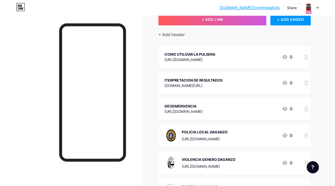
click at [316, 6] on div at bounding box center [311, 7] width 15 height 9
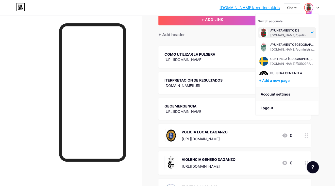
click at [278, 95] on link "Account settings" at bounding box center [286, 94] width 63 height 14
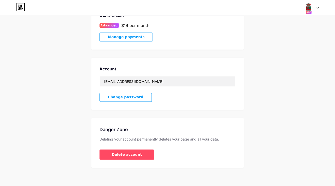
scroll to position [174, 0]
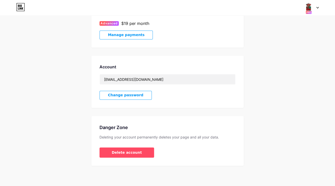
click at [126, 35] on span "Manage payments" at bounding box center [126, 35] width 36 height 4
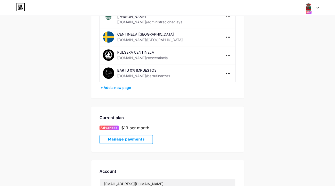
scroll to position [0, 0]
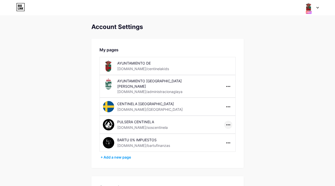
click at [229, 124] on icon at bounding box center [228, 124] width 4 height 1
click at [184, 121] on div "PULSERA CENTINELA" at bounding box center [153, 121] width 72 height 5
click at [139, 121] on div "PULSERA CENTINELA" at bounding box center [153, 121] width 72 height 5
click at [120, 155] on div "+ Add a new page" at bounding box center [167, 156] width 135 height 5
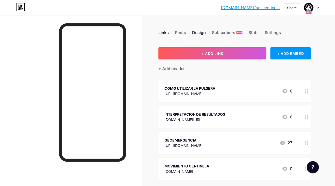
click at [194, 32] on div "Design" at bounding box center [199, 33] width 14 height 9
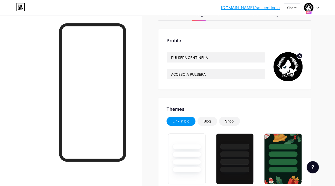
type input "#ff9200"
type input "#feffff"
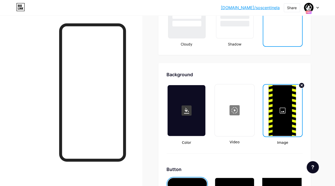
scroll to position [633, 0]
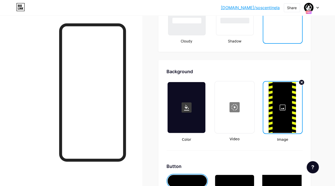
click at [283, 127] on div at bounding box center [282, 107] width 38 height 51
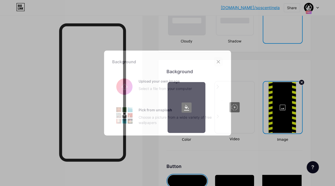
click at [218, 62] on icon at bounding box center [218, 61] width 3 height 3
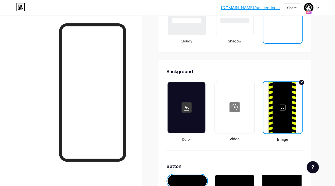
click at [284, 97] on div at bounding box center [282, 107] width 38 height 51
click at [214, 62] on div at bounding box center [217, 61] width 9 height 9
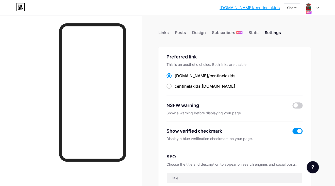
click at [317, 7] on div at bounding box center [311, 7] width 15 height 9
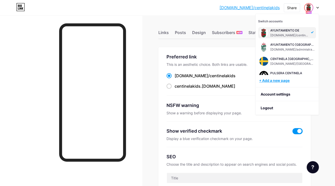
click at [274, 82] on div "+ Add a new page" at bounding box center [287, 80] width 57 height 5
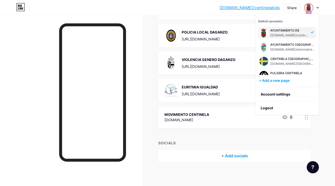
scroll to position [136, 0]
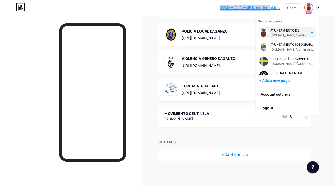
drag, startPoint x: 235, startPoint y: 9, endPoint x: 280, endPoint y: 10, distance: 44.6
click at [280, 10] on div "bio.link/centin... bio.link/centinelakids Share Switch accounts AYUNTAMIENTO DE…" at bounding box center [167, 7] width 335 height 9
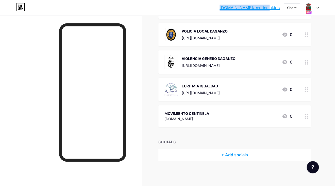
copy link "[DOMAIN_NAME]/centinelakids"
click at [316, 7] on div at bounding box center [311, 7] width 15 height 9
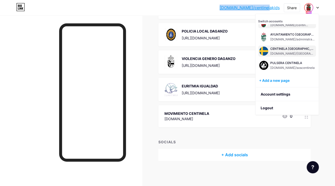
scroll to position [20, 0]
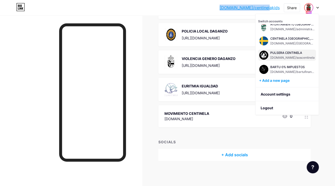
click at [282, 58] on div "[DOMAIN_NAME]/soscentinela" at bounding box center [292, 58] width 44 height 4
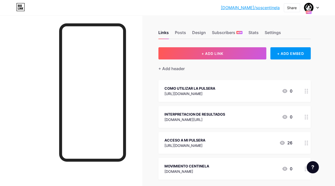
click at [193, 142] on div "[URL][DOMAIN_NAME]" at bounding box center [184, 144] width 41 height 5
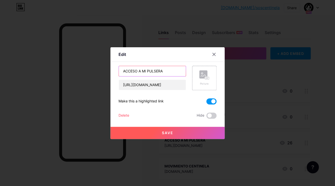
drag, startPoint x: 164, startPoint y: 68, endPoint x: 93, endPoint y: 62, distance: 71.5
click at [119, 66] on input "ACCESO A MI PULSERA" at bounding box center [152, 71] width 67 height 10
drag, startPoint x: 169, startPoint y: 71, endPoint x: 92, endPoint y: 68, distance: 77.4
click at [119, 68] on input "ACCESO A MI PULSERA" at bounding box center [152, 71] width 67 height 10
type input "g"
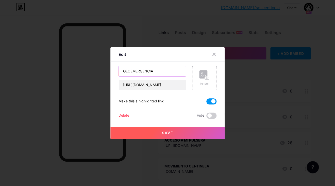
type input "GEOEMERGENCIA"
click at [158, 134] on button "Save" at bounding box center [167, 132] width 114 height 12
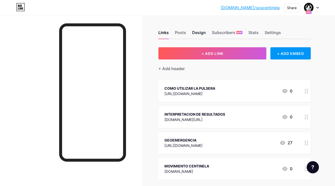
click at [196, 35] on div "Design" at bounding box center [199, 33] width 14 height 9
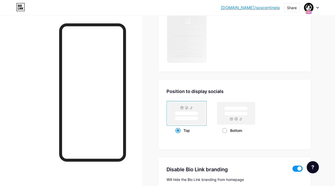
scroll to position [401, 0]
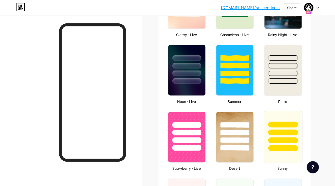
type input "#ff9200"
type input "#feffff"
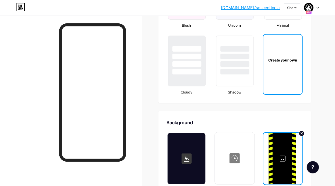
scroll to position [583, 0]
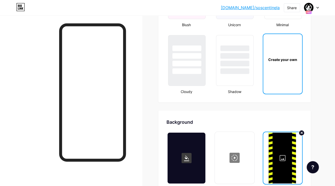
click at [288, 161] on div at bounding box center [282, 157] width 38 height 51
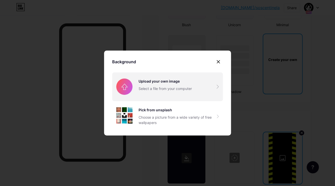
click at [168, 84] on input "file" at bounding box center [167, 86] width 111 height 28
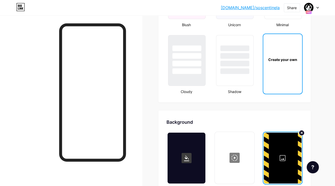
click at [285, 141] on div at bounding box center [282, 157] width 38 height 51
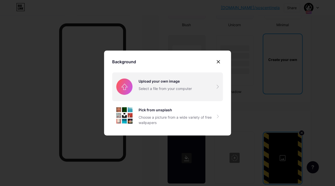
click at [174, 83] on input "file" at bounding box center [167, 86] width 111 height 28
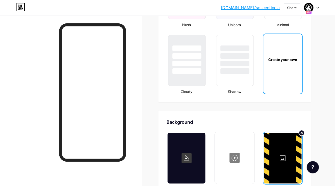
click at [281, 156] on div at bounding box center [282, 157] width 38 height 51
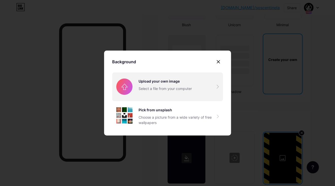
click at [166, 86] on input "file" at bounding box center [167, 86] width 111 height 28
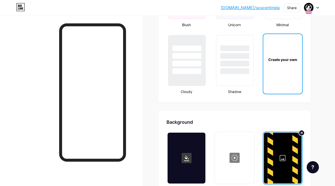
click at [285, 147] on div at bounding box center [282, 157] width 38 height 51
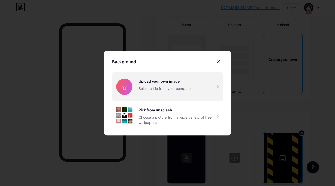
click at [160, 80] on input "file" at bounding box center [167, 86] width 111 height 28
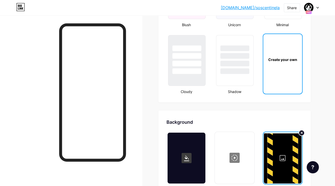
click at [277, 148] on div at bounding box center [282, 157] width 38 height 51
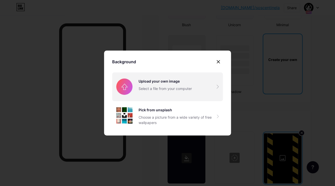
click at [162, 87] on input "file" at bounding box center [167, 86] width 111 height 28
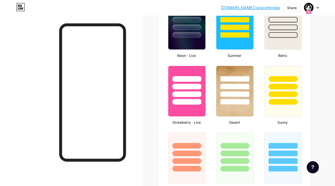
scroll to position [0, 0]
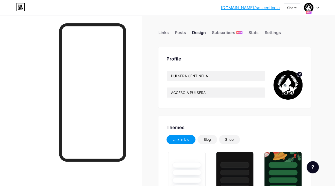
click at [300, 75] on icon at bounding box center [299, 74] width 2 height 2
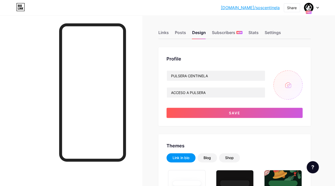
type input "C:\fakepath\Screenshot 2025-08-18 at 10.43.18.png"
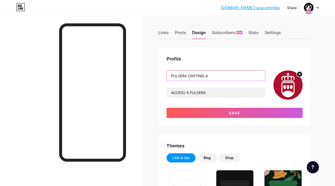
click at [186, 73] on input "PULSERA CENTINELA" at bounding box center [216, 75] width 98 height 10
click at [224, 75] on input "CONCEJALIA DE PARTICIPACION" at bounding box center [216, 75] width 98 height 10
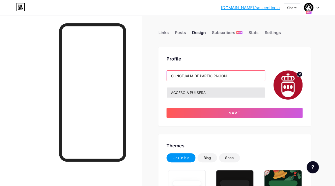
type input "CONCEJALIA DE PARTICIPACIÓN"
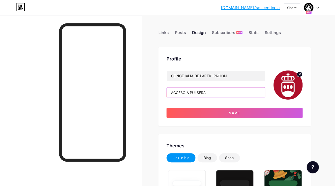
click at [208, 93] on input "ACCESO A PULSERA" at bounding box center [216, 92] width 98 height 10
drag, startPoint x: 219, startPoint y: 93, endPoint x: 164, endPoint y: 90, distance: 54.8
click at [167, 90] on input "ACCESO A PULSERACIUDA" at bounding box center [216, 92] width 98 height 10
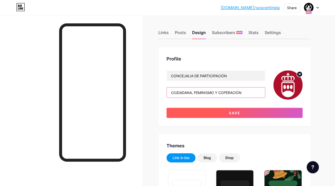
type input "CIUDADANA, FEMINISMO Y COPERACIÓN"
click at [231, 112] on span "Save" at bounding box center [234, 113] width 11 height 4
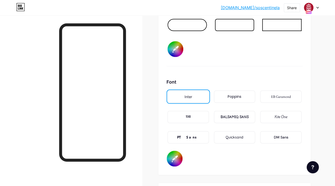
scroll to position [818, 0]
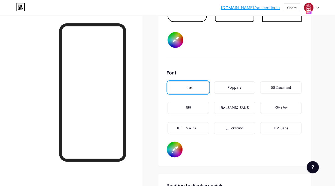
click at [188, 126] on div "PT Sans" at bounding box center [188, 127] width 22 height 5
click at [174, 146] on input "#feffff" at bounding box center [175, 149] width 16 height 16
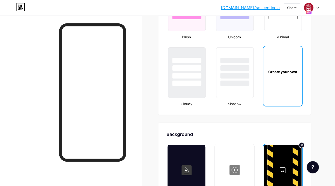
scroll to position [661, 0]
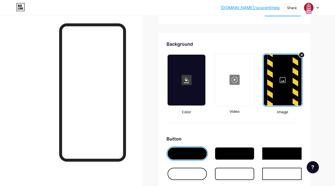
click at [278, 98] on div at bounding box center [282, 79] width 38 height 51
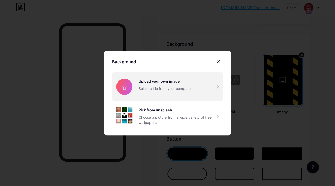
click at [171, 91] on input "file" at bounding box center [167, 86] width 111 height 28
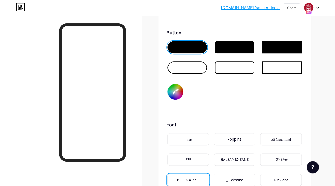
scroll to position [811, 0]
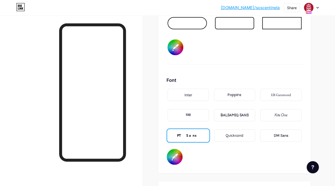
click at [171, 161] on input "#feffff" at bounding box center [175, 157] width 16 height 16
type input "#feffff"
click at [316, 7] on icon at bounding box center [317, 8] width 3 height 2
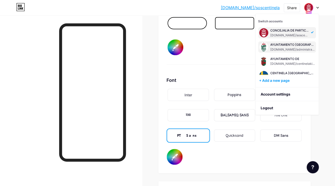
click at [280, 43] on div "AYUNTAMIENTO [GEOGRAPHIC_DATA][PERSON_NAME]" at bounding box center [292, 45] width 45 height 4
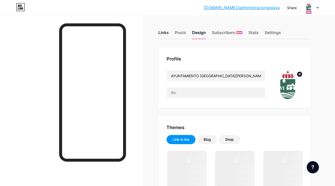
click at [166, 32] on div "Links" at bounding box center [163, 33] width 10 height 9
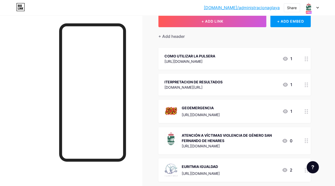
scroll to position [40, 0]
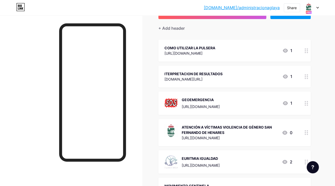
click at [201, 48] on div "COMO UTILIZAR LA PULSERA" at bounding box center [189, 47] width 51 height 5
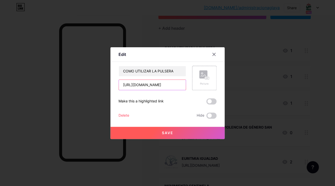
click at [152, 86] on input "[URL][DOMAIN_NAME]" at bounding box center [152, 85] width 67 height 10
click at [213, 54] on icon at bounding box center [214, 54] width 4 height 4
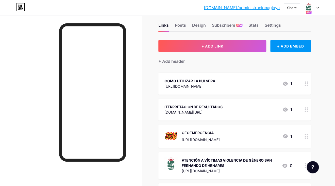
scroll to position [0, 0]
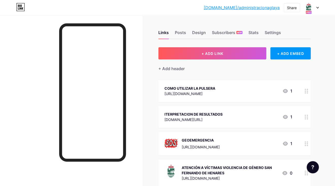
click at [317, 6] on div at bounding box center [311, 7] width 15 height 9
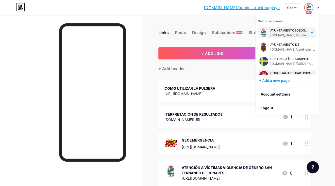
click at [281, 71] on div "CONCEJALIA DE PARTICIPACIÓN bio.link/soscentinela" at bounding box center [287, 75] width 58 height 11
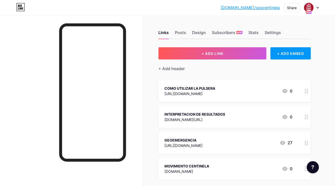
click at [212, 91] on div "[URL][DOMAIN_NAME]" at bounding box center [189, 93] width 51 height 5
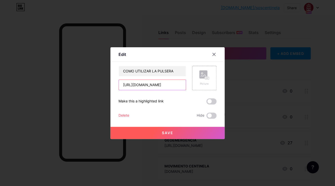
click at [162, 86] on input "[URL][DOMAIN_NAME]" at bounding box center [152, 85] width 67 height 10
click at [172, 139] on div at bounding box center [167, 93] width 335 height 186
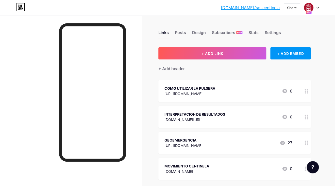
click at [319, 8] on div "[DOMAIN_NAME]/soscen... [DOMAIN_NAME]/soscentinela Share Switch accounts CONCEJ…" at bounding box center [167, 7] width 335 height 9
click at [317, 7] on icon at bounding box center [317, 8] width 3 height 2
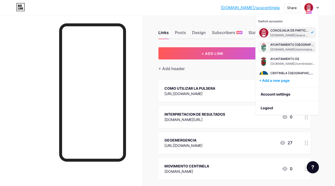
click at [283, 47] on div "AYUNTAMIENTO [GEOGRAPHIC_DATA][PERSON_NAME] [DOMAIN_NAME]/administracionaglaya" at bounding box center [292, 46] width 45 height 9
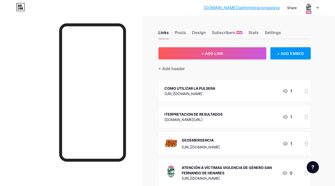
click at [197, 142] on div "GEOEMERGENCIA" at bounding box center [200, 139] width 38 height 5
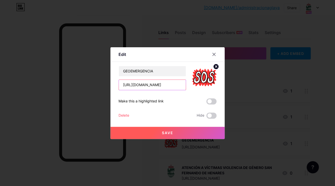
click at [154, 86] on input "[URL][DOMAIN_NAME]" at bounding box center [152, 85] width 67 height 10
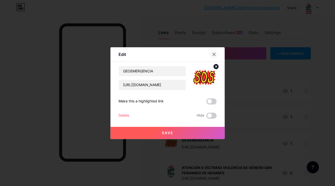
click at [213, 57] on div at bounding box center [213, 54] width 9 height 9
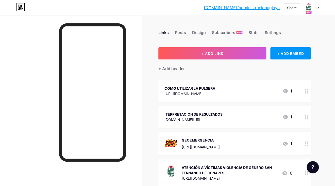
click at [317, 9] on div at bounding box center [311, 7] width 15 height 9
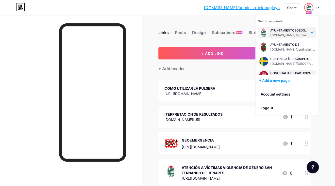
click at [289, 72] on div "CONCEJALIA DE PARTICIPACIÓN" at bounding box center [292, 73] width 45 height 4
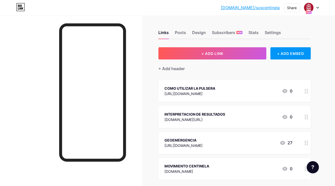
click at [200, 143] on div "[URL][DOMAIN_NAME]" at bounding box center [183, 144] width 38 height 5
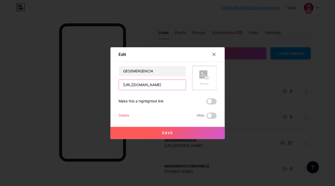
click at [161, 84] on input "https://sos.movimientocentinela.com/activar.html" at bounding box center [152, 85] width 67 height 10
paste input "www.movimientocentinela.com/geolocalizacion-dinamica/"
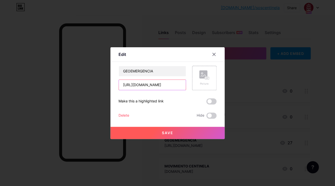
type input "[URL][DOMAIN_NAME]"
click at [173, 134] on button "Save" at bounding box center [167, 132] width 114 height 12
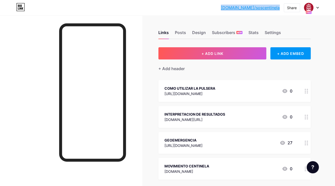
drag, startPoint x: 227, startPoint y: 8, endPoint x: 284, endPoint y: 12, distance: 57.5
click at [284, 12] on div "bio.link/soscen... bio.link/soscentinela Share Switch accounts CONCEJALIA DE PA…" at bounding box center [167, 7] width 335 height 15
copy div "[DOMAIN_NAME]/soscentinela"
drag, startPoint x: 238, startPoint y: 7, endPoint x: 276, endPoint y: 11, distance: 38.0
click at [276, 11] on div "bio.link/soscen... bio.link/soscentinela Share Switch accounts CONCEJALIA DE PA…" at bounding box center [167, 7] width 335 height 9
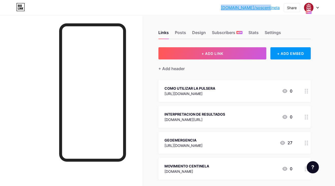
copy link "[DOMAIN_NAME]/soscentinela"
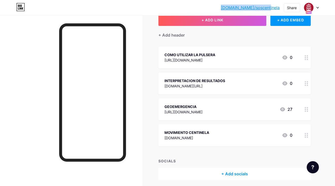
scroll to position [52, 0]
